Goal: Check status

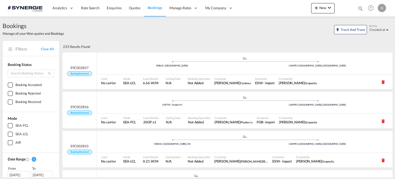
click at [362, 8] on md-icon "icon-magnify" at bounding box center [360, 9] width 6 height 6
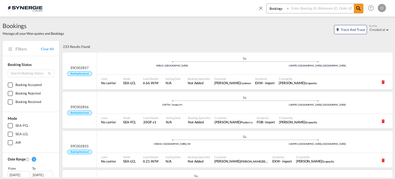
click at [278, 12] on select "Bookings Quotes Enquiries" at bounding box center [278, 8] width 24 height 9
select select "Quotes"
click at [266, 4] on select "Bookings Quotes Enquiries" at bounding box center [278, 8] width 24 height 9
click at [299, 10] on input at bounding box center [322, 8] width 64 height 9
paste input "SYC002674"
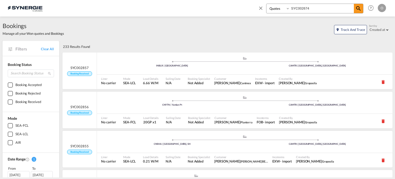
click at [299, 10] on input "SYC002674" at bounding box center [322, 8] width 64 height 9
click at [359, 10] on md-icon "icon-magnify" at bounding box center [358, 8] width 6 height 6
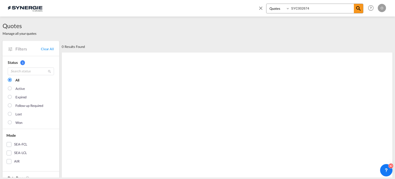
click at [304, 8] on input "SYC002674" at bounding box center [322, 8] width 64 height 9
paste input "0013640"
type input "SYC000013640"
click at [359, 12] on span at bounding box center [357, 8] width 9 height 9
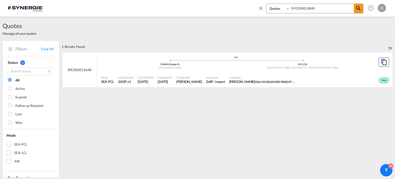
click at [350, 61] on ul ".a{fill:#aaa8ad;} .a{fill:#aaa8ad;} CNNBG | Ningbo Pt China V3S | V3S [GEOGRAPH…" at bounding box center [236, 61] width 265 height 3
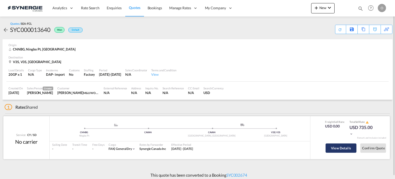
click at [342, 146] on button "View Details" at bounding box center [340, 147] width 31 height 9
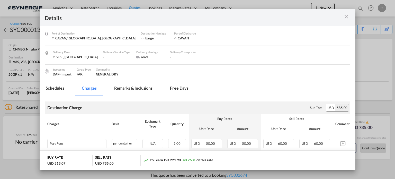
scroll to position [29, 0]
click at [139, 91] on md-tab-item "Remarks & Inclusions" at bounding box center [133, 88] width 51 height 14
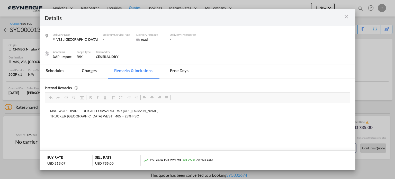
scroll to position [48, 0]
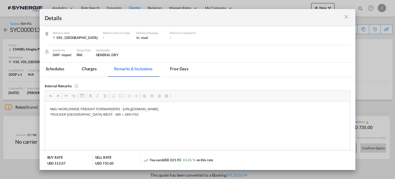
drag, startPoint x: 123, startPoint y: 108, endPoint x: 232, endPoint y: 112, distance: 109.8
drag, startPoint x: 122, startPoint y: 108, endPoint x: 263, endPoint y: 109, distance: 141.0
click at [263, 109] on p "M&U WORLDWIDE FREIGHT FORWARDERS : https://app.frontapp.com/open/cnv_prk44pb?ke…" at bounding box center [197, 111] width 295 height 11
copy p "https://app.frontapp.com/open/cnv_prk44pb?key=WmfpE5zbPgaGYD11VCgdhOBRbzDL7MXp"
drag, startPoint x: 50, startPoint y: 113, endPoint x: 117, endPoint y: 114, distance: 66.5
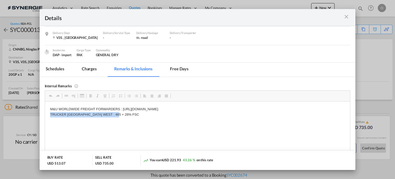
click at [117, 114] on p "M&U WORLDWIDE FREIGHT FORWARDERS : https://app.frontapp.com/open/cnv_prk44pb?ke…" at bounding box center [197, 111] width 295 height 11
drag, startPoint x: 118, startPoint y: 114, endPoint x: 48, endPoint y: 115, distance: 69.6
click at [48, 115] on html "M&U WORLDWIDE FREIGHT FORWARDERS : https://app.frontapp.com/open/cnv_prk44pb?ke…" at bounding box center [197, 111] width 305 height 21
click at [72, 118] on span "Copy" at bounding box center [73, 117] width 16 height 7
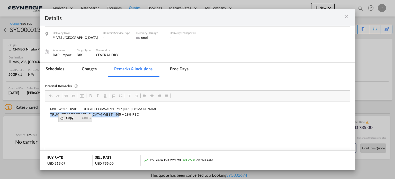
copy p "TRUCKER CANADA WEST : 465 + 28% FSC"
